Goal: Complete application form

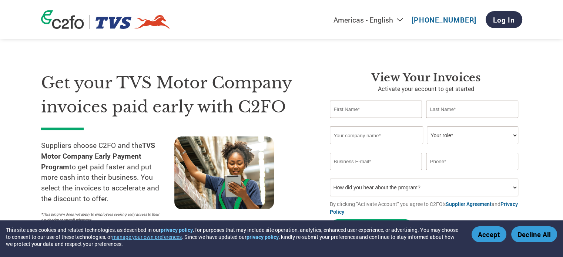
click at [364, 105] on input "text" at bounding box center [376, 109] width 93 height 17
click at [384, 111] on input "text" at bounding box center [376, 109] width 93 height 17
click at [444, 107] on input "text" at bounding box center [472, 109] width 93 height 17
click at [356, 142] on input "text" at bounding box center [376, 136] width 93 height 18
click at [450, 137] on select "Your role* CFO Controller Credit Manager Finance Director Treasurer CEO Preside…" at bounding box center [472, 136] width 91 height 18
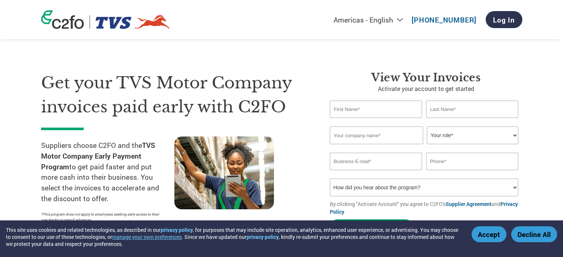
click at [471, 159] on input "text" at bounding box center [472, 161] width 93 height 17
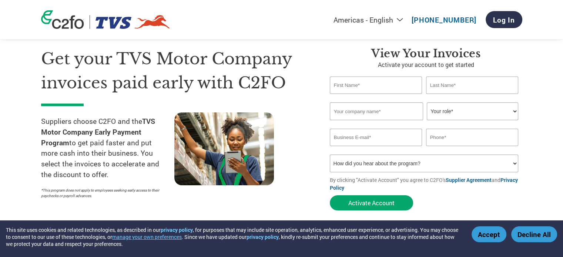
scroll to position [37, 0]
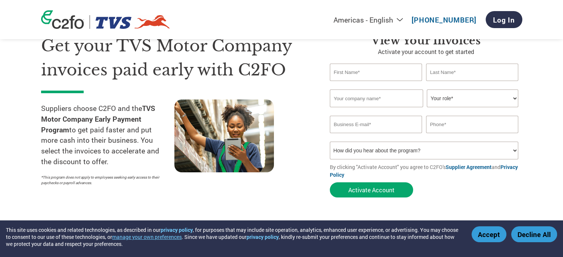
click at [514, 150] on select "How did you hear about the program? Received a letter Email Social Media Online…" at bounding box center [424, 151] width 189 height 18
select select "Email"
click at [330, 142] on select "How did you hear about the program? Received a letter Email Social Media Online…" at bounding box center [424, 151] width 189 height 18
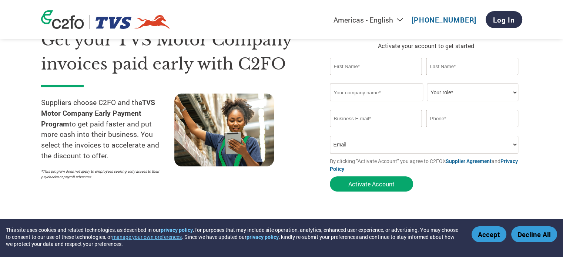
scroll to position [0, 0]
